Goal: Use online tool/utility: Utilize a website feature to perform a specific function

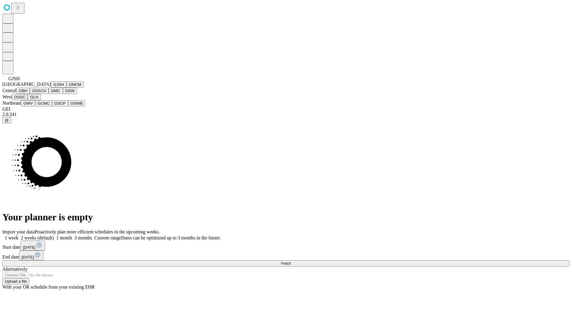
click at [51, 88] on button "GJSH" at bounding box center [58, 84] width 15 height 6
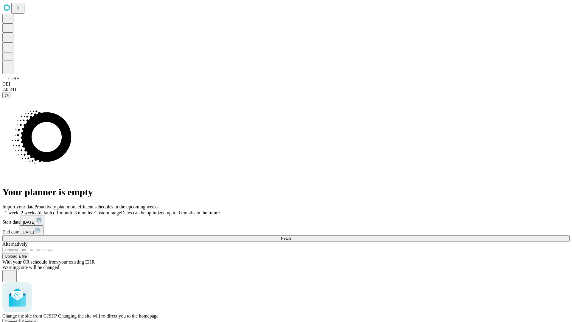
click at [36, 319] on span "Confirm" at bounding box center [29, 321] width 14 height 4
click at [54, 210] on label "2 weeks (default)" at bounding box center [35, 212] width 35 height 5
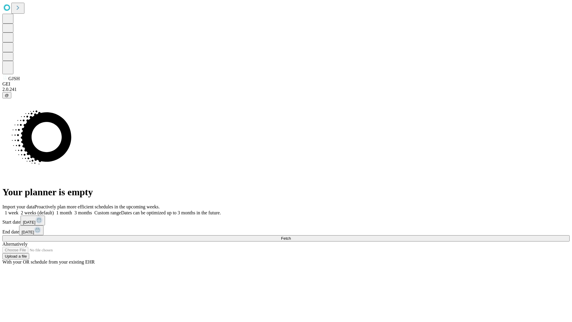
click at [291, 236] on span "Fetch" at bounding box center [286, 238] width 10 height 4
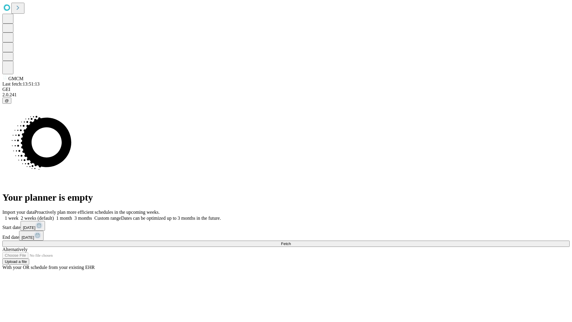
click at [54, 215] on label "2 weeks (default)" at bounding box center [35, 217] width 35 height 5
click at [291, 241] on span "Fetch" at bounding box center [286, 243] width 10 height 4
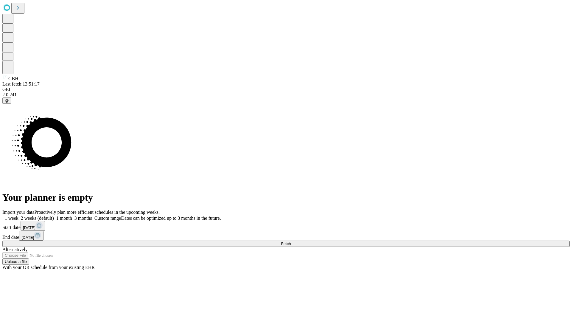
click at [54, 215] on label "2 weeks (default)" at bounding box center [35, 217] width 35 height 5
click at [291, 241] on span "Fetch" at bounding box center [286, 243] width 10 height 4
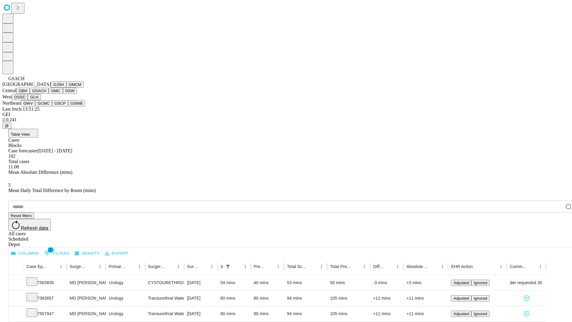
click at [49, 94] on button "GMC" at bounding box center [56, 91] width 14 height 6
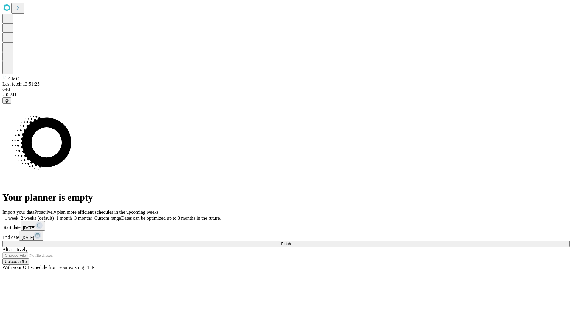
click at [54, 215] on label "2 weeks (default)" at bounding box center [35, 217] width 35 height 5
click at [291, 241] on span "Fetch" at bounding box center [286, 243] width 10 height 4
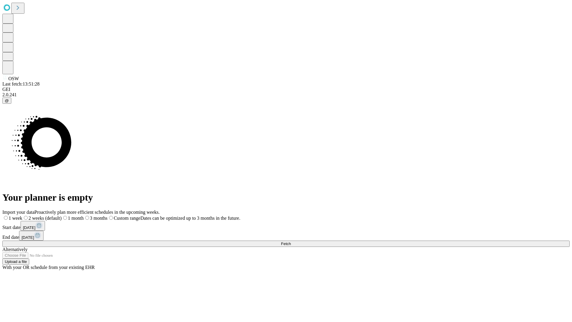
click at [291, 241] on span "Fetch" at bounding box center [286, 243] width 10 height 4
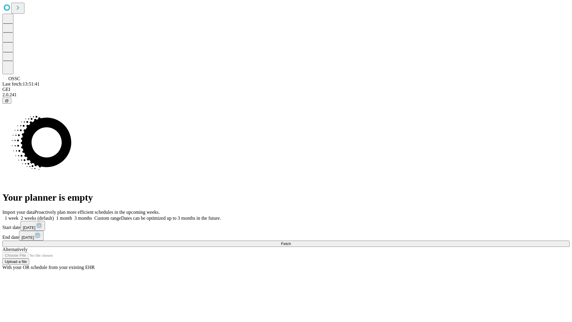
click at [291, 241] on span "Fetch" at bounding box center [286, 243] width 10 height 4
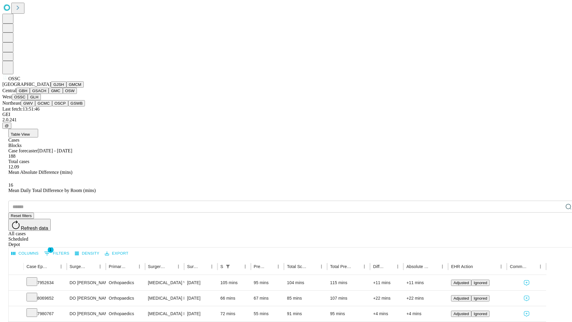
click at [41, 100] on button "GLH" at bounding box center [34, 97] width 13 height 6
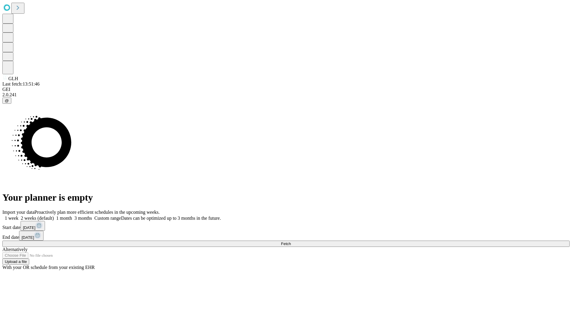
click at [54, 215] on label "2 weeks (default)" at bounding box center [35, 217] width 35 height 5
click at [291, 241] on span "Fetch" at bounding box center [286, 243] width 10 height 4
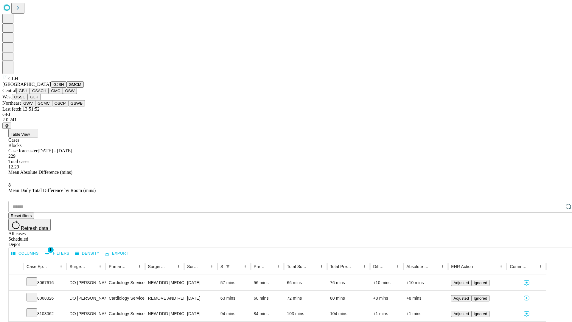
click at [35, 106] on button "GWV" at bounding box center [28, 103] width 14 height 6
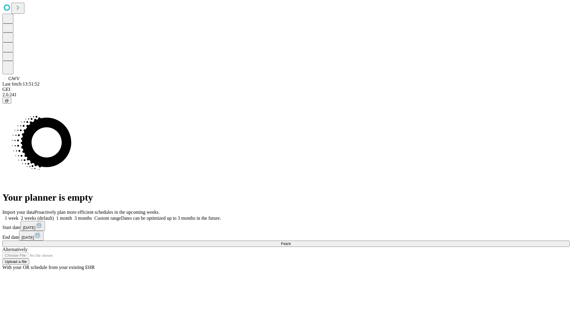
click at [54, 215] on label "2 weeks (default)" at bounding box center [35, 217] width 35 height 5
click at [291, 241] on span "Fetch" at bounding box center [286, 243] width 10 height 4
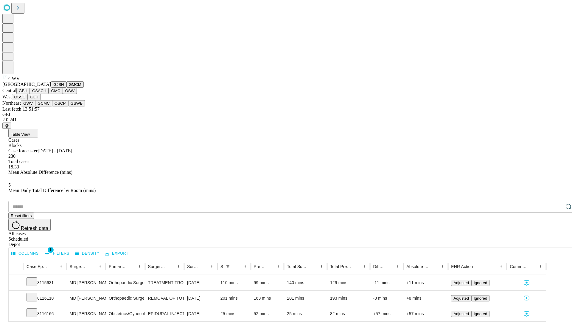
click at [46, 106] on button "GCMC" at bounding box center [43, 103] width 17 height 6
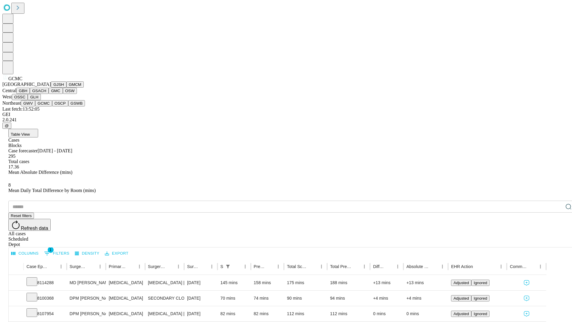
click at [52, 106] on button "OSCP" at bounding box center [60, 103] width 16 height 6
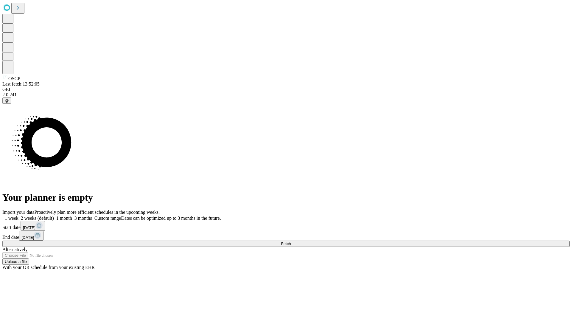
click at [54, 215] on label "2 weeks (default)" at bounding box center [35, 217] width 35 height 5
click at [291, 241] on span "Fetch" at bounding box center [286, 243] width 10 height 4
click at [54, 215] on label "2 weeks (default)" at bounding box center [35, 217] width 35 height 5
click at [291, 241] on span "Fetch" at bounding box center [286, 243] width 10 height 4
